Goal: Transaction & Acquisition: Purchase product/service

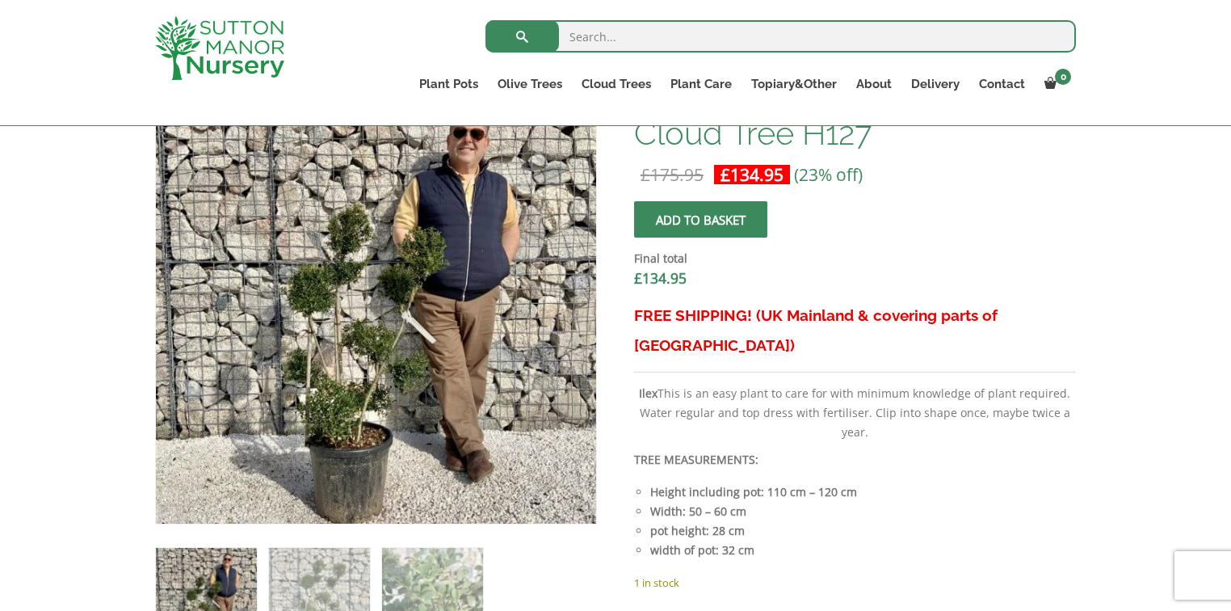
scroll to position [552, 0]
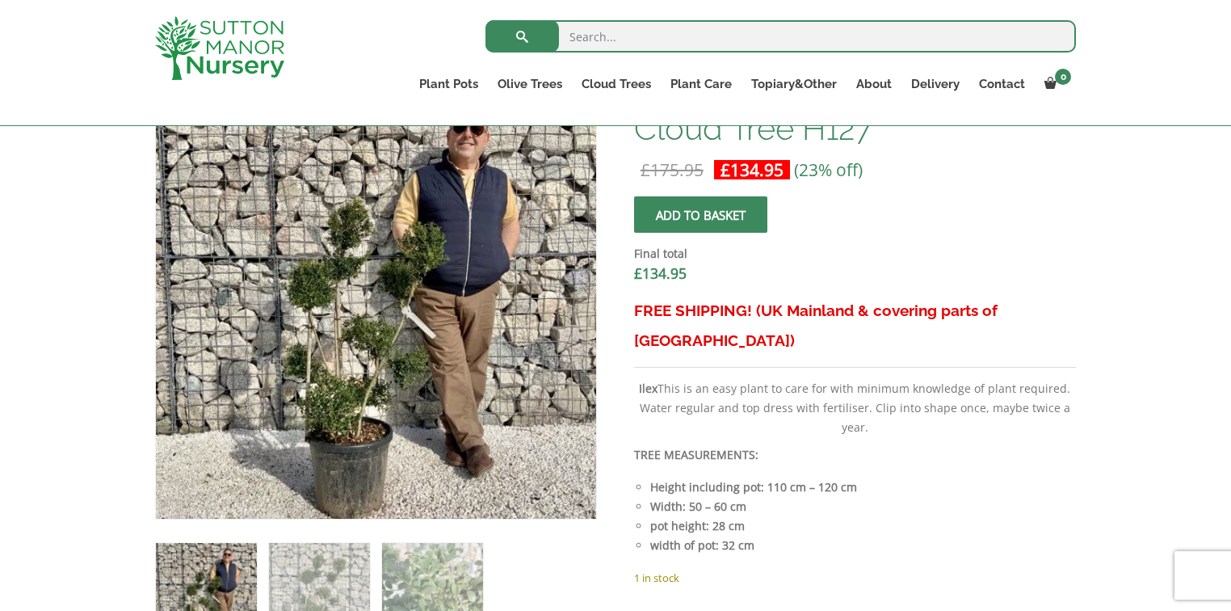
click at [345, 384] on div at bounding box center [376, 298] width 441 height 441
click at [345, 384] on img at bounding box center [514, 436] width 716 height 716
click at [333, 374] on img at bounding box center [403, 251] width 716 height 716
click at [358, 376] on img at bounding box center [388, 251] width 716 height 716
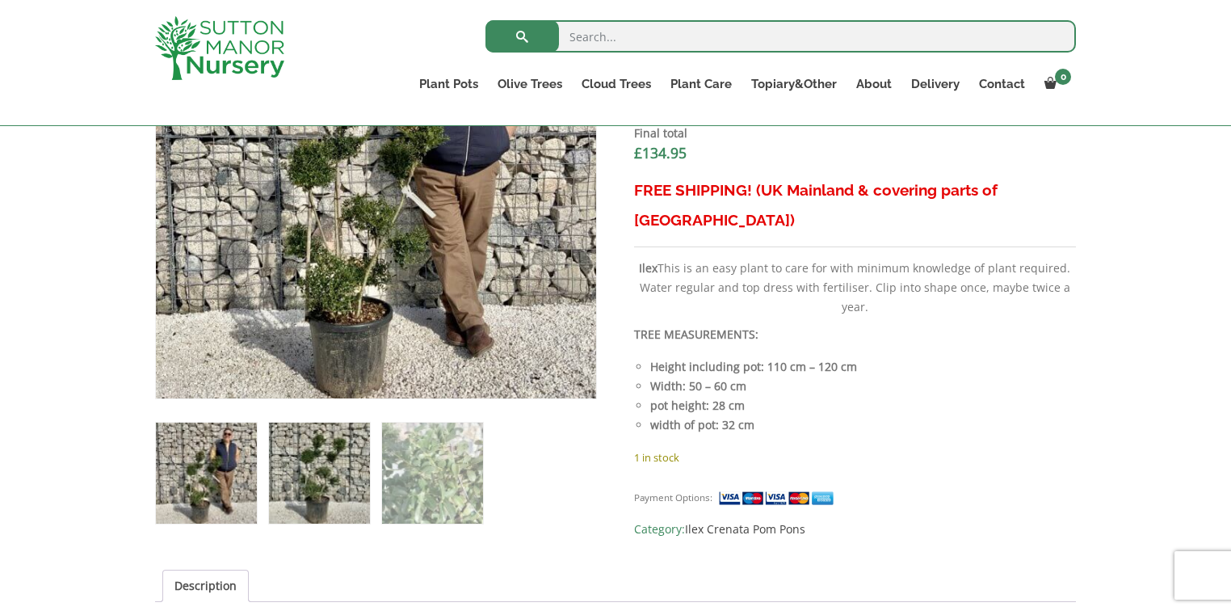
scroll to position [682, 0]
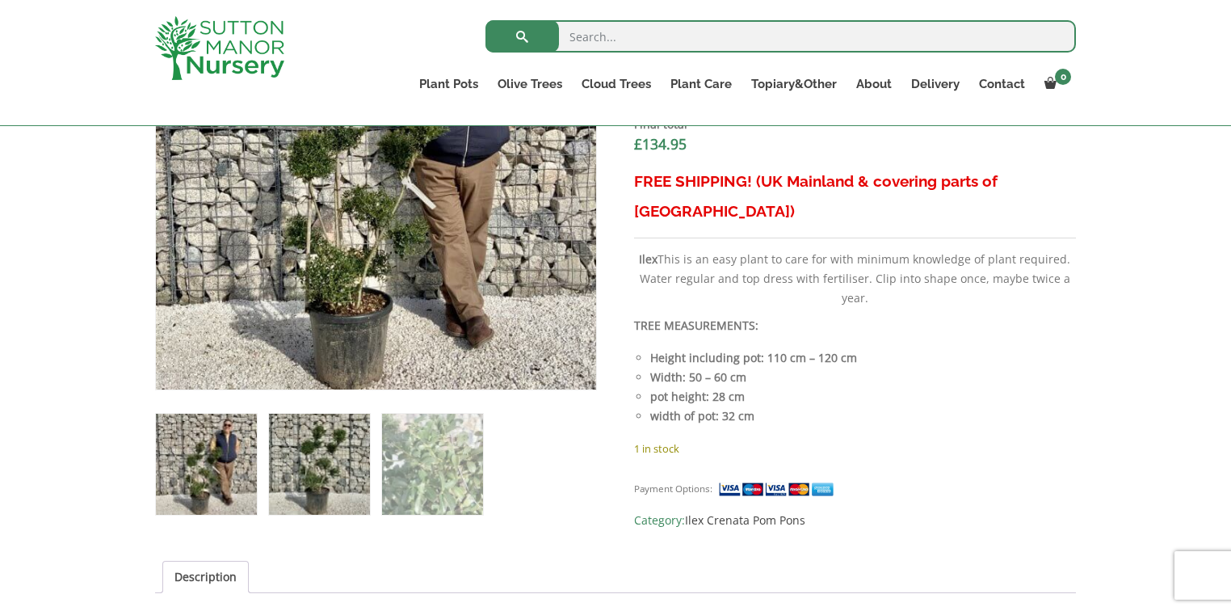
click at [321, 435] on img at bounding box center [319, 464] width 101 height 101
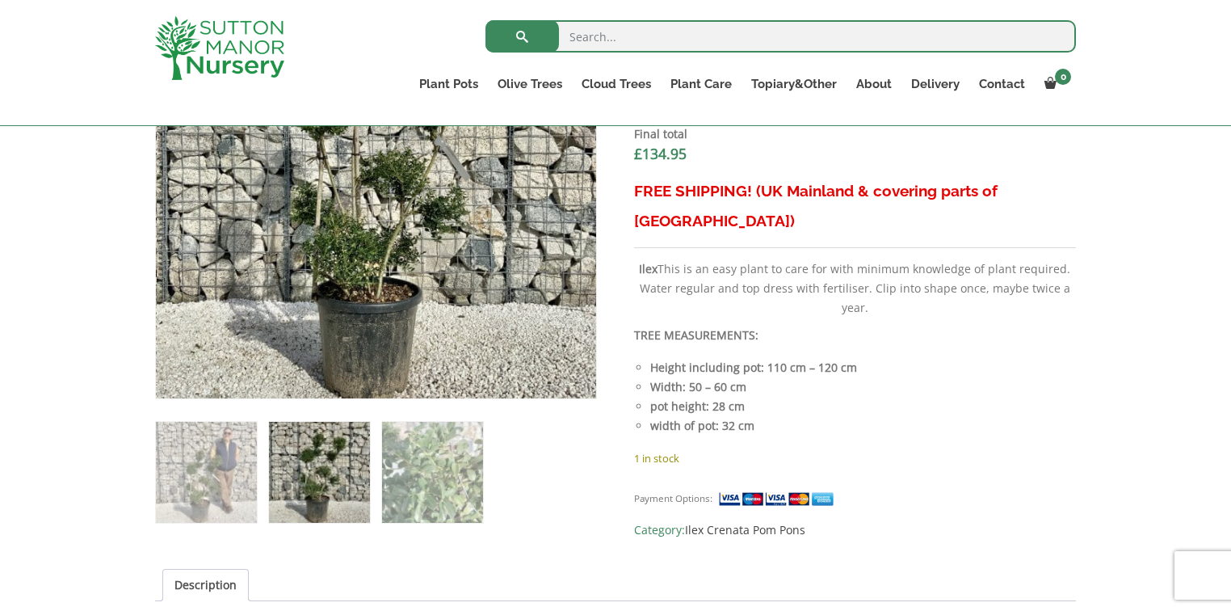
scroll to position [552, 0]
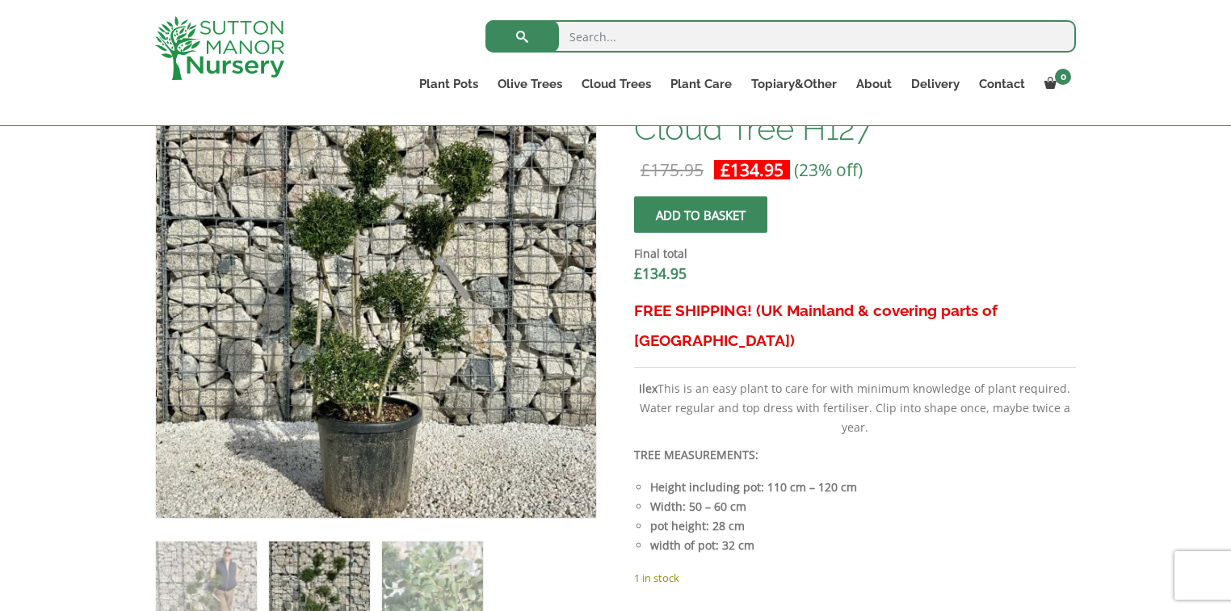
click at [376, 321] on img at bounding box center [377, 285] width 716 height 716
drag, startPoint x: 377, startPoint y: 321, endPoint x: 395, endPoint y: 315, distance: 18.6
click at [379, 320] on img at bounding box center [377, 285] width 716 height 716
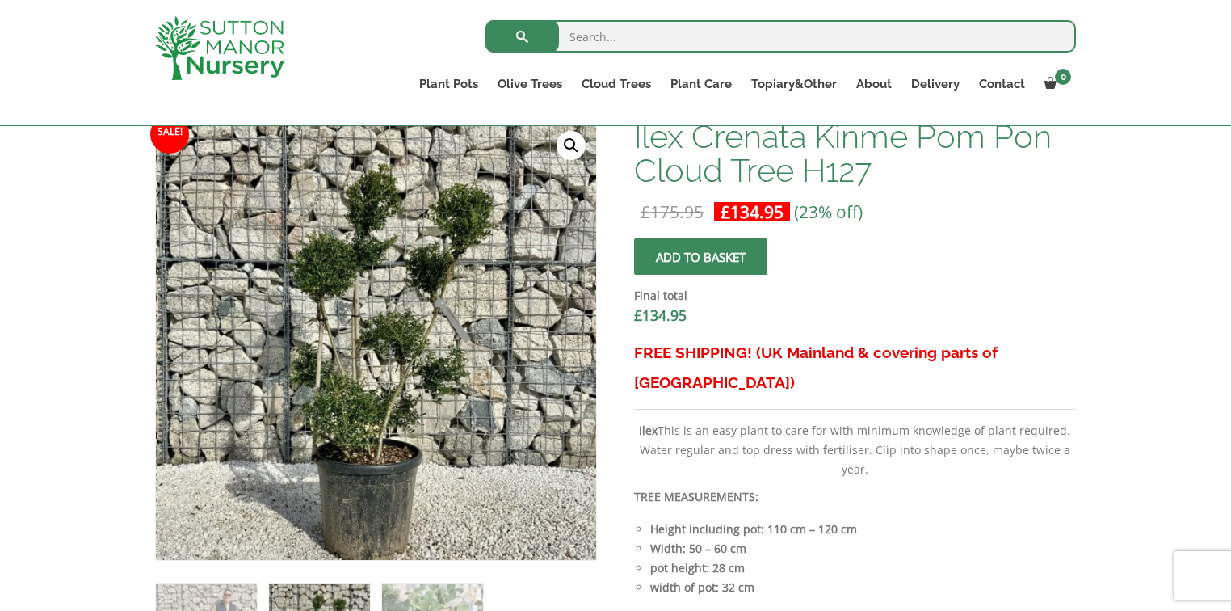
scroll to position [488, 0]
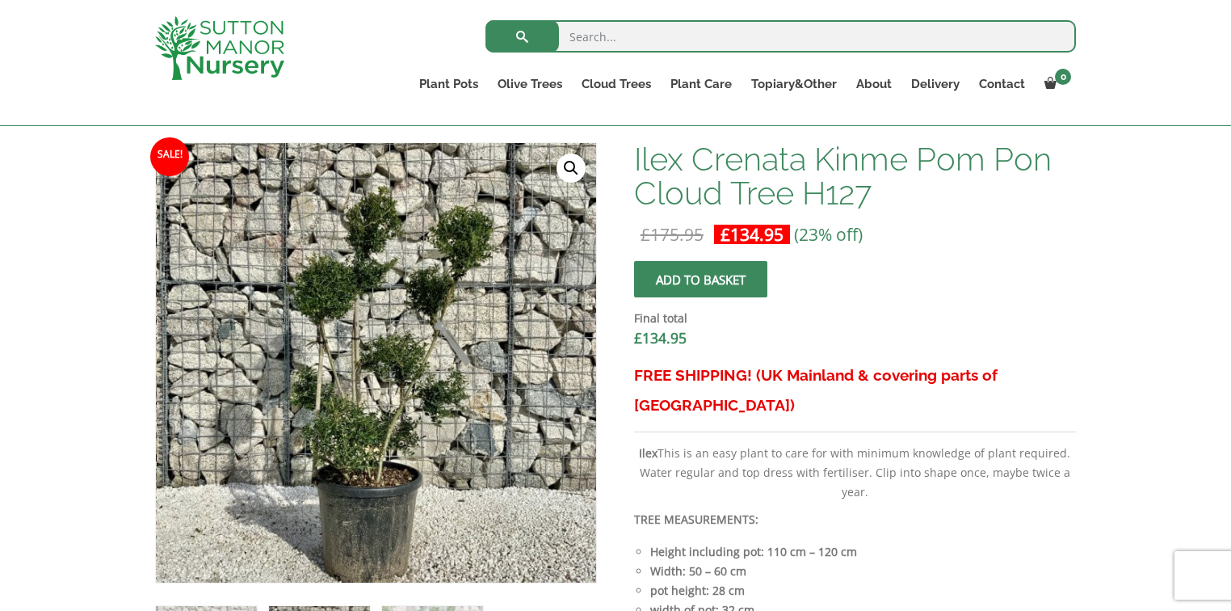
click at [575, 156] on link "🔍" at bounding box center [570, 167] width 29 height 29
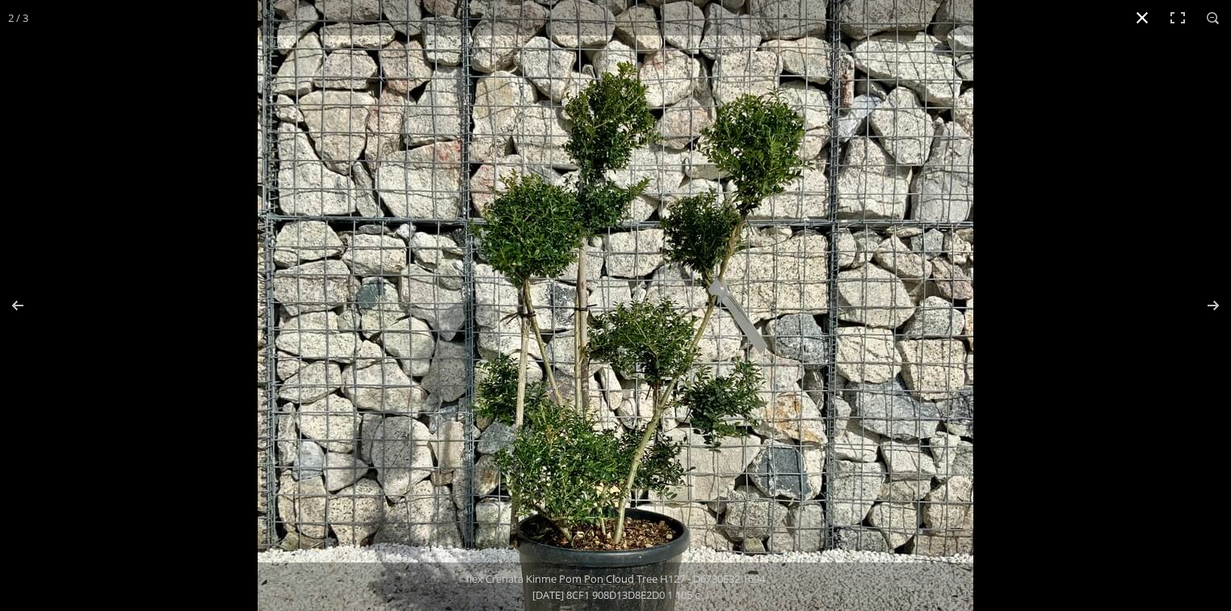
click at [1141, 21] on button "Close (Esc)" at bounding box center [1142, 18] width 36 height 36
